Goal: Check status: Check status

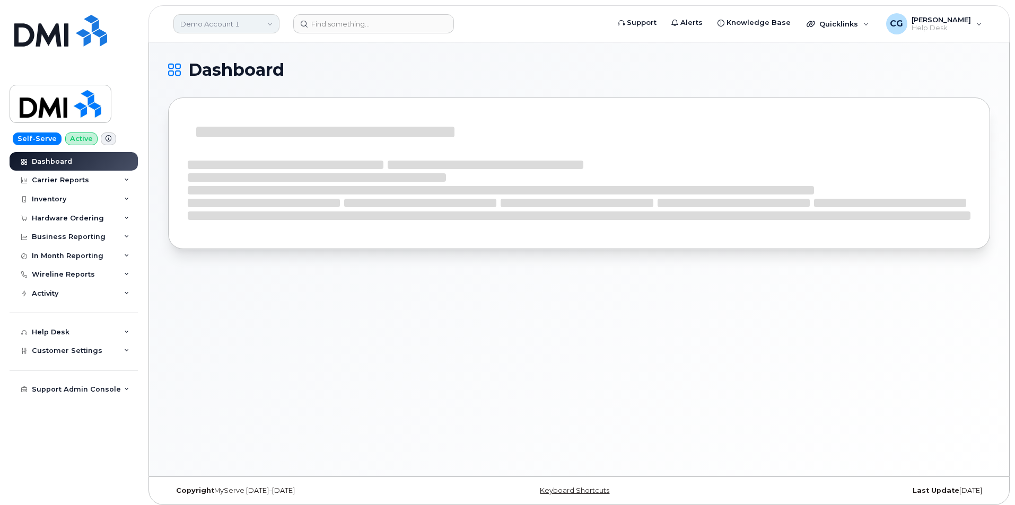
click at [221, 20] on link "Demo Account 1" at bounding box center [226, 23] width 106 height 19
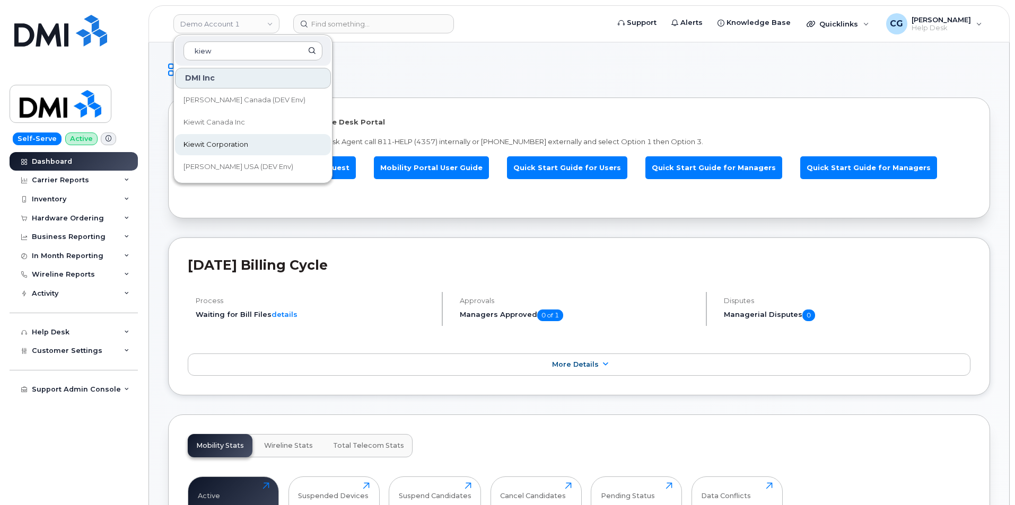
type input "kiew"
click at [215, 145] on span "Kiewit Corporation" at bounding box center [216, 144] width 65 height 11
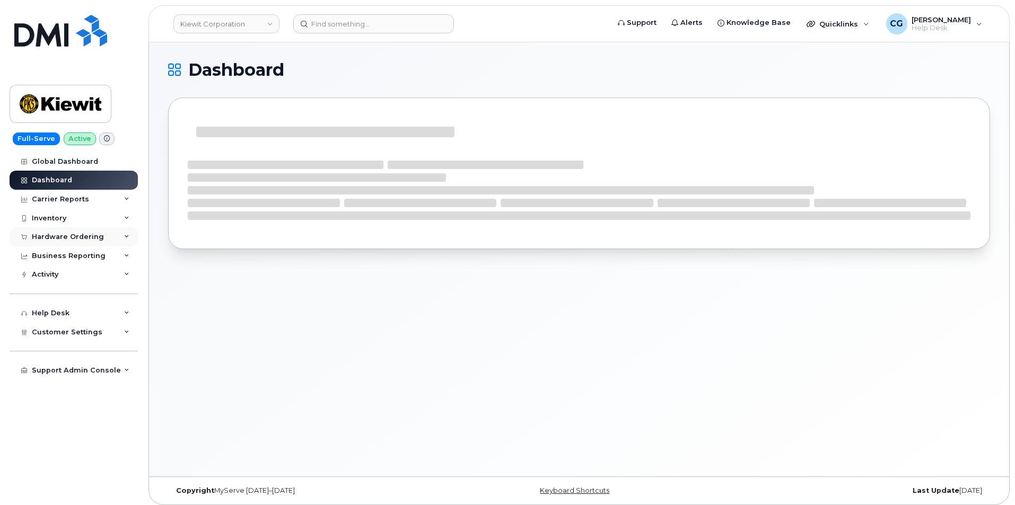
click at [48, 236] on div "Hardware Ordering" at bounding box center [68, 237] width 72 height 8
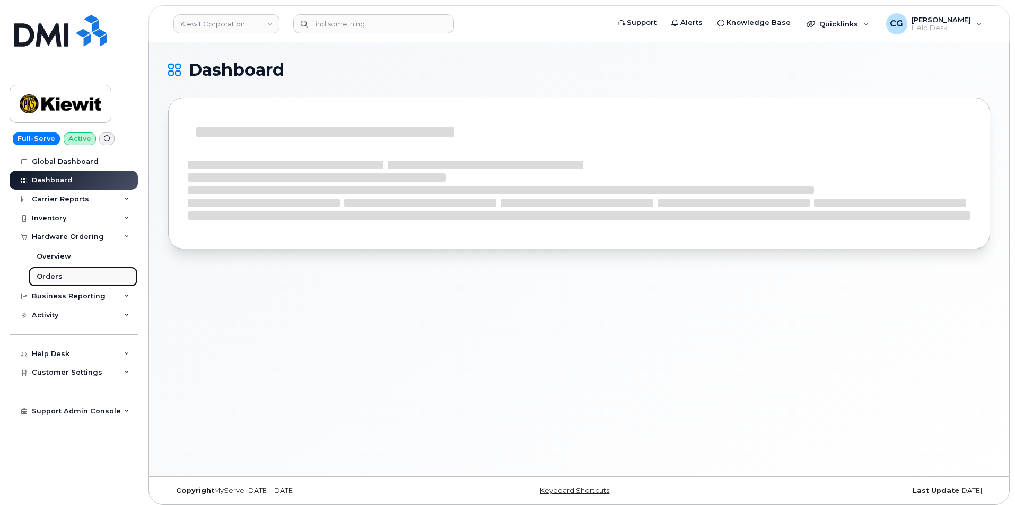
click at [43, 275] on div "Orders" at bounding box center [50, 277] width 26 height 10
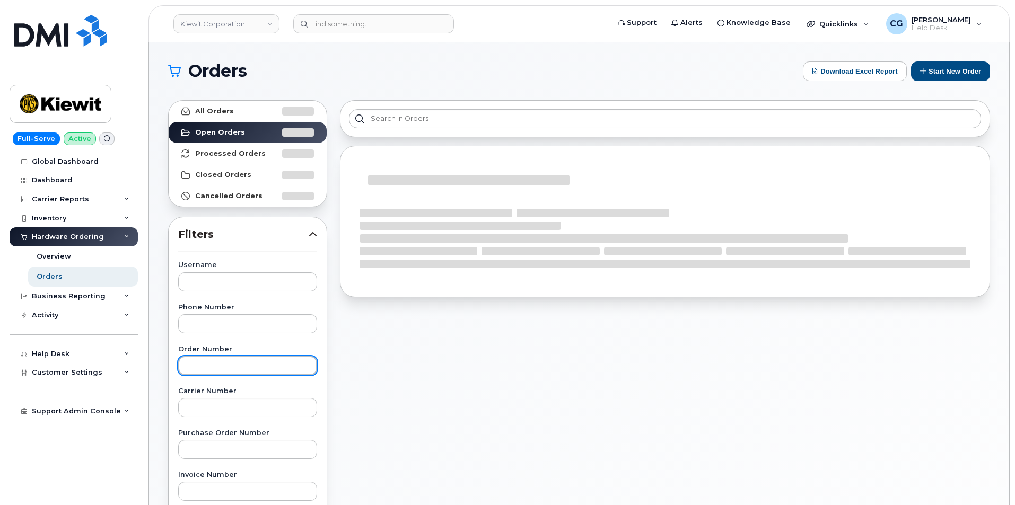
click at [217, 371] on input "text" at bounding box center [247, 365] width 139 height 19
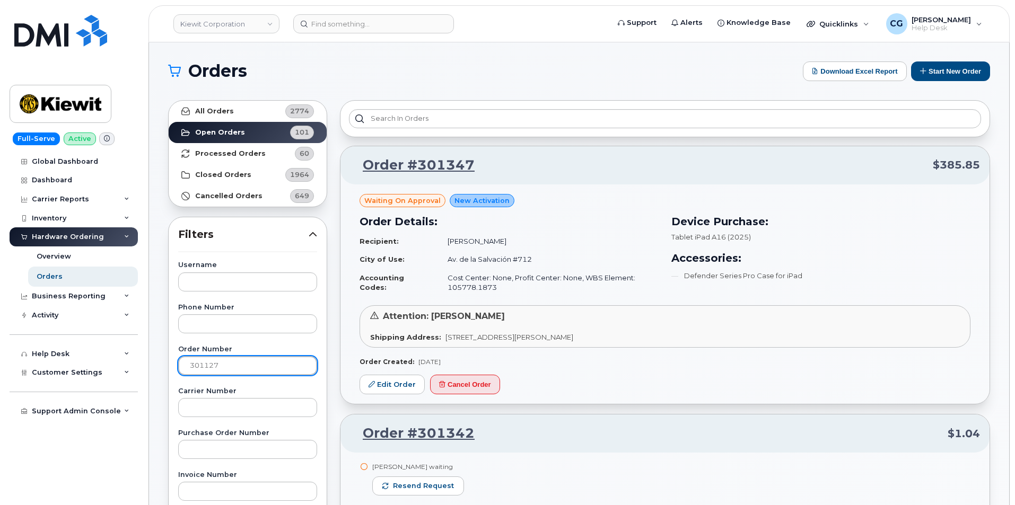
type input "301127"
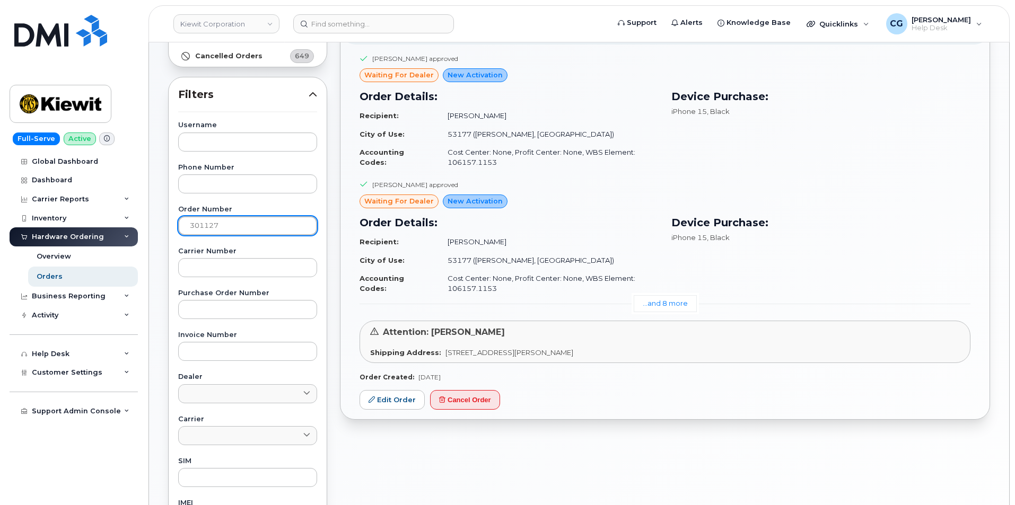
scroll to position [159, 0]
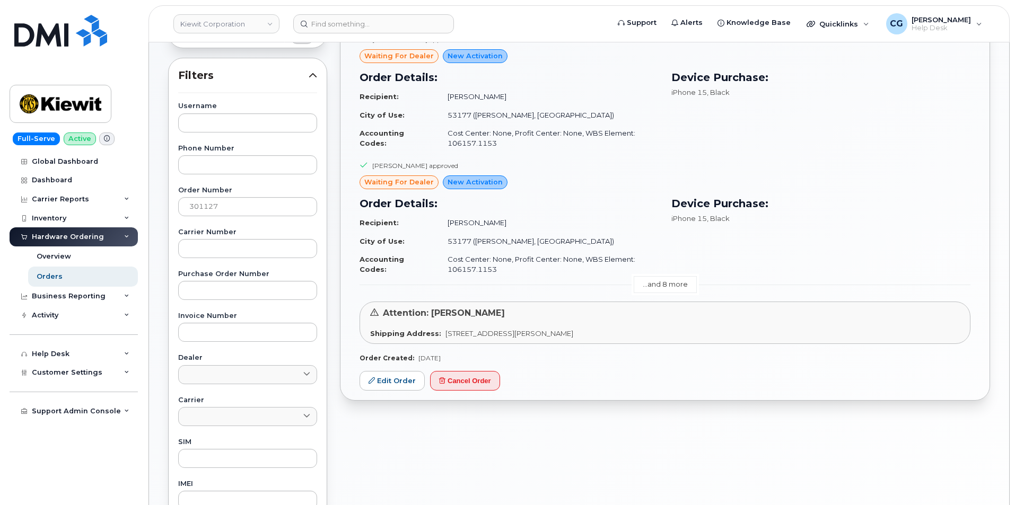
click at [674, 286] on link "...and 8 more" at bounding box center [665, 284] width 63 height 16
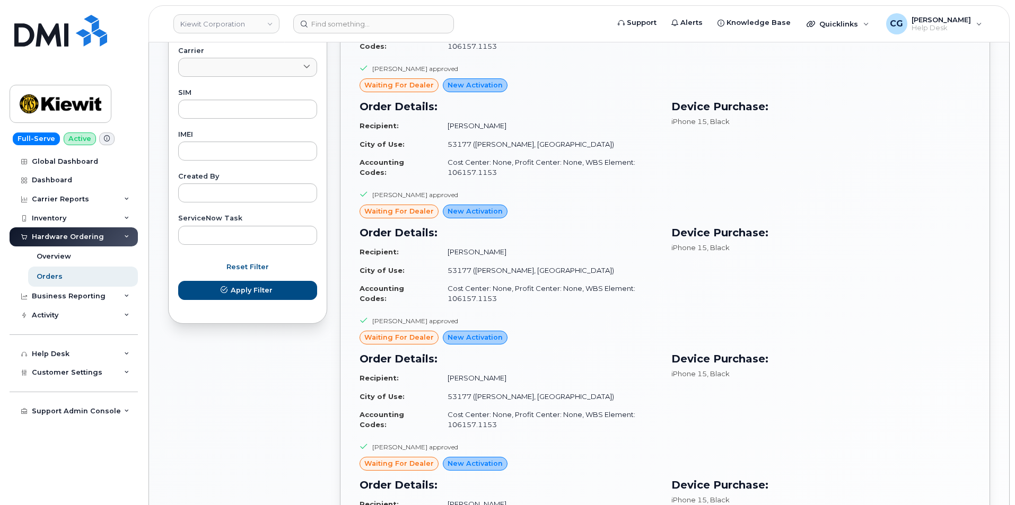
scroll to position [371, 0]
